Goal: Book appointment/travel/reservation

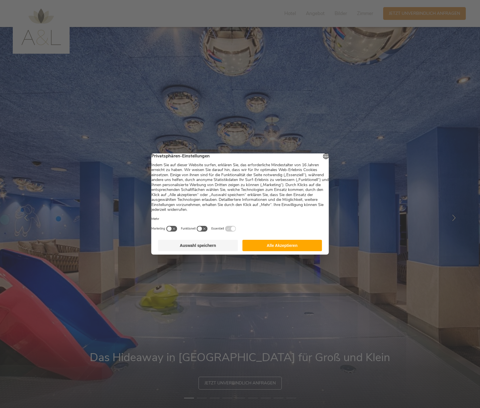
click at [277, 251] on button "Alle Akzeptieren" at bounding box center [282, 245] width 80 height 11
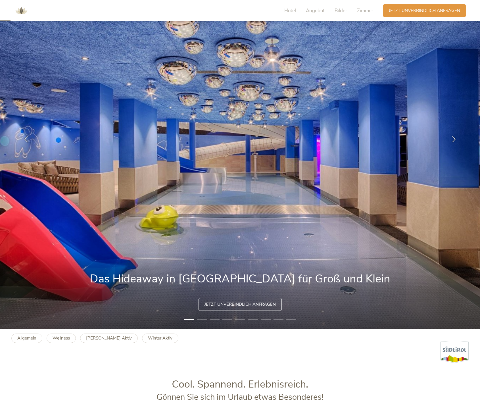
scroll to position [28, 0]
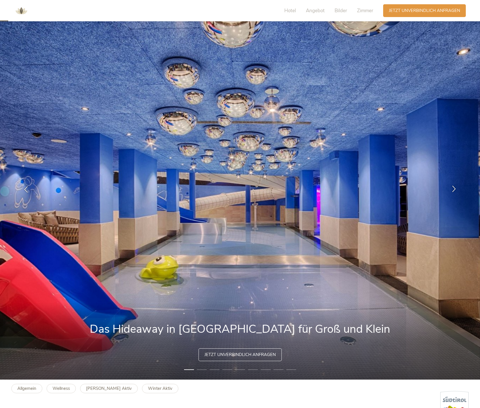
click at [453, 190] on icon at bounding box center [454, 188] width 7 height 7
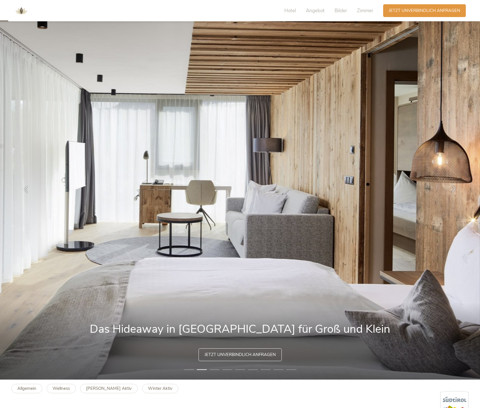
click at [453, 190] on icon at bounding box center [454, 188] width 7 height 7
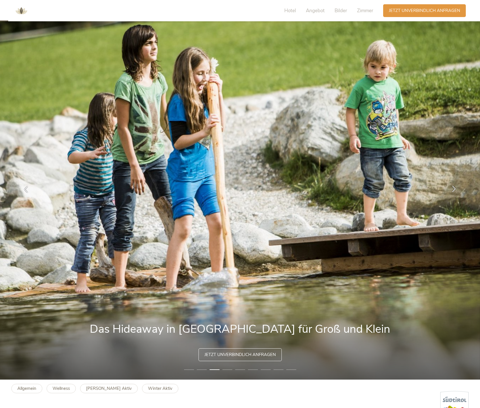
click at [453, 190] on icon at bounding box center [454, 188] width 7 height 7
click at [450, 192] on div at bounding box center [454, 189] width 18 height 18
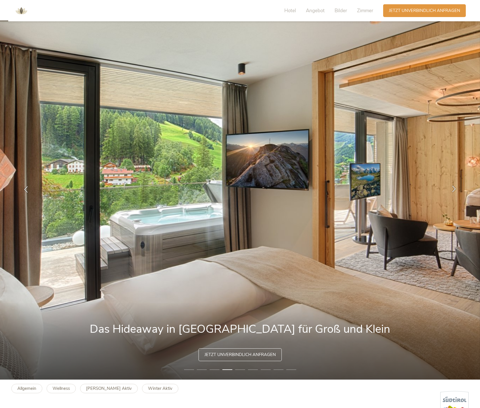
click at [452, 188] on icon at bounding box center [454, 188] width 7 height 7
click at [450, 192] on div at bounding box center [454, 189] width 18 height 18
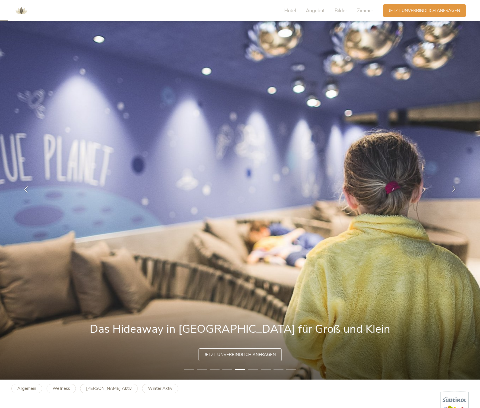
click at [451, 192] on div at bounding box center [454, 189] width 18 height 18
click at [455, 191] on icon at bounding box center [454, 188] width 7 height 7
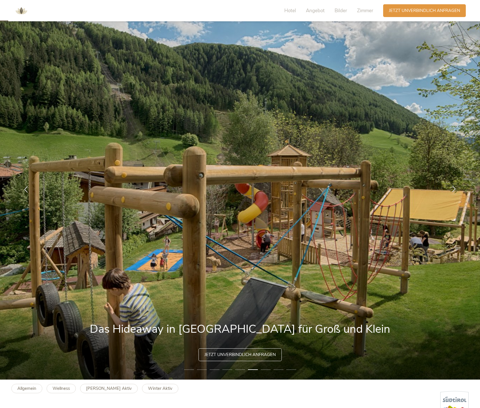
click at [454, 190] on icon at bounding box center [454, 188] width 7 height 7
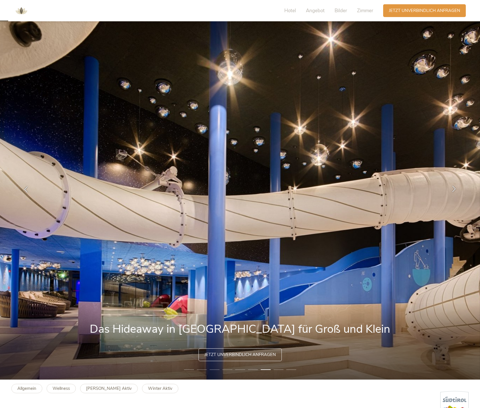
click at [454, 190] on icon at bounding box center [454, 188] width 7 height 7
click at [454, 188] on icon at bounding box center [454, 188] width 7 height 7
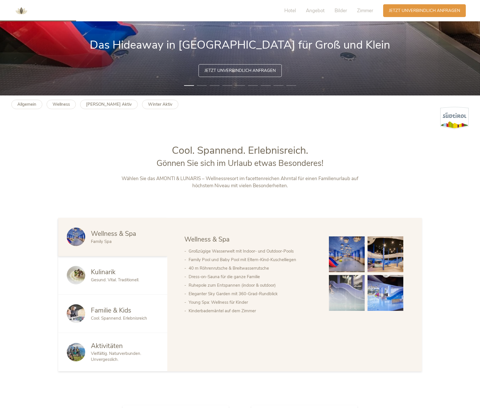
scroll to position [142, 0]
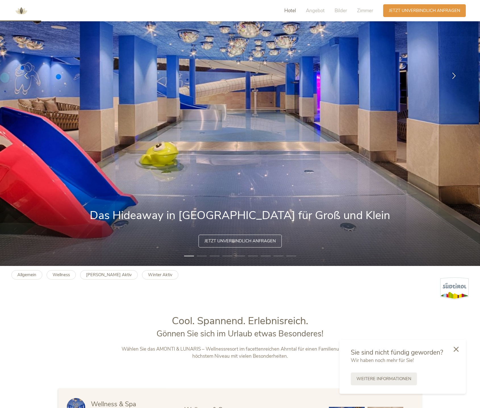
click at [289, 9] on span "Hotel" at bounding box center [290, 10] width 12 height 7
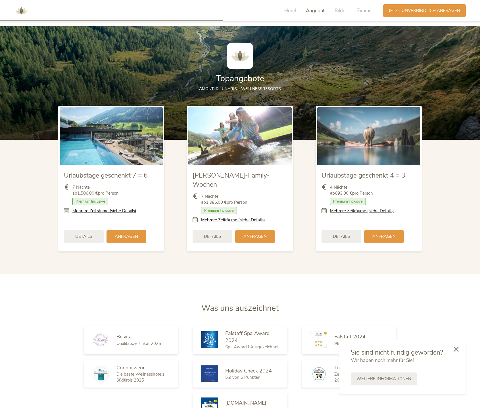
scroll to position [769, 0]
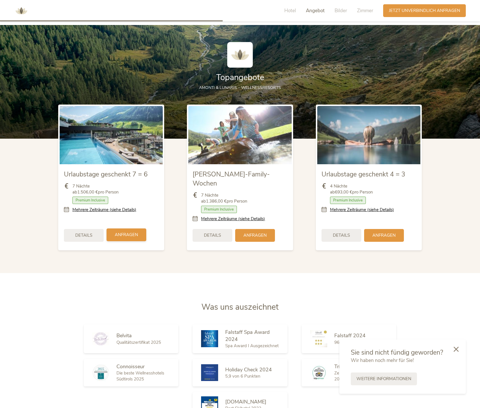
click at [124, 232] on span "Anfragen" at bounding box center [126, 235] width 23 height 6
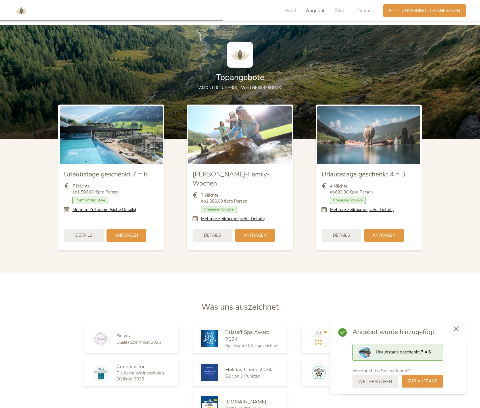
click at [410, 380] on span "zur Anfrage" at bounding box center [423, 381] width 30 height 6
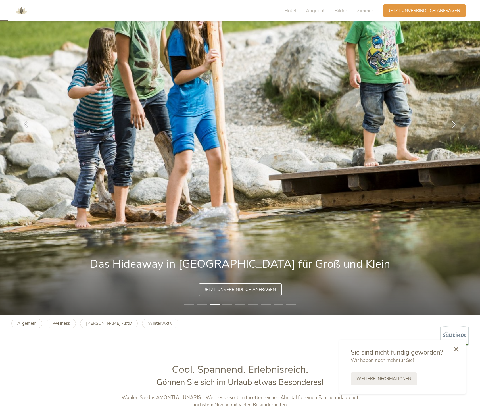
scroll to position [0, 0]
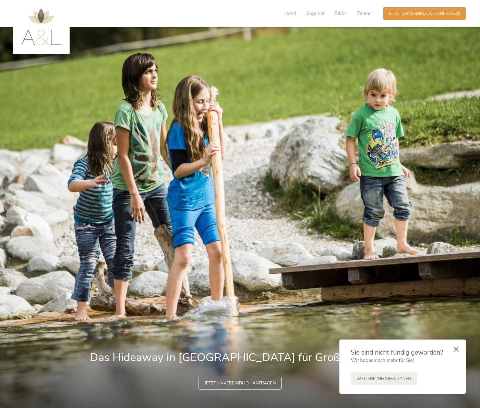
click at [43, 36] on img at bounding box center [41, 27] width 40 height 37
